Goal: Information Seeking & Learning: Find specific fact

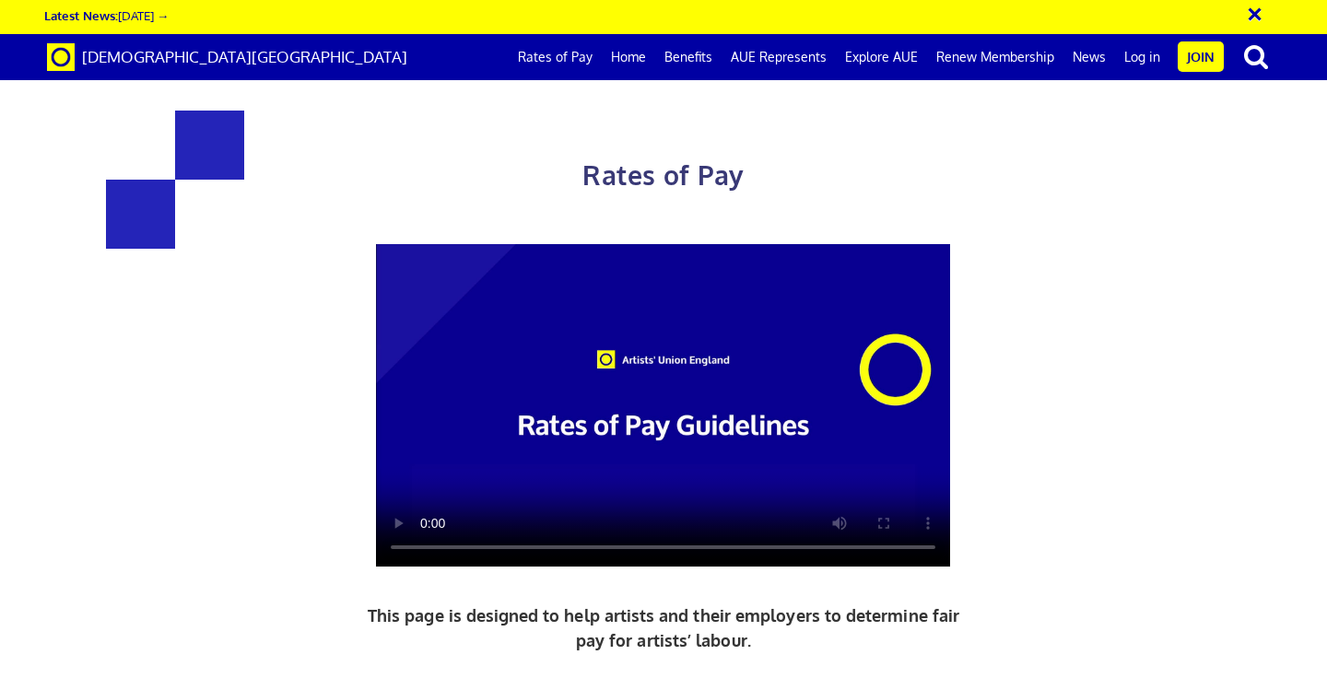
scroll to position [744, 0]
drag, startPoint x: 375, startPoint y: 314, endPoint x: 650, endPoint y: 314, distance: 274.7
